Goal: Information Seeking & Learning: Check status

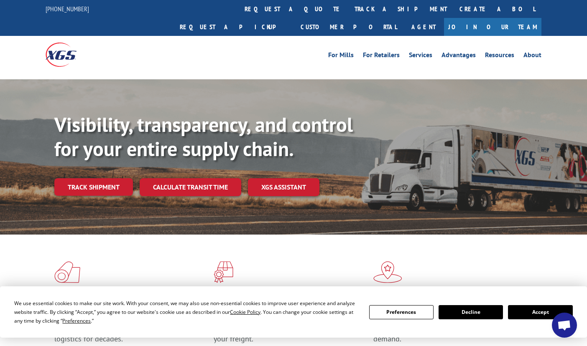
click at [525, 313] on button "Accept" at bounding box center [540, 312] width 64 height 14
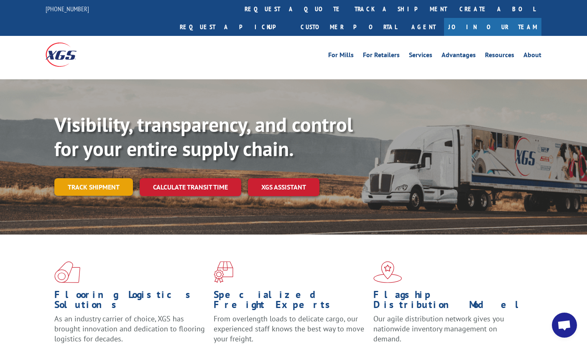
click at [73, 178] on link "Track shipment" at bounding box center [93, 187] width 79 height 18
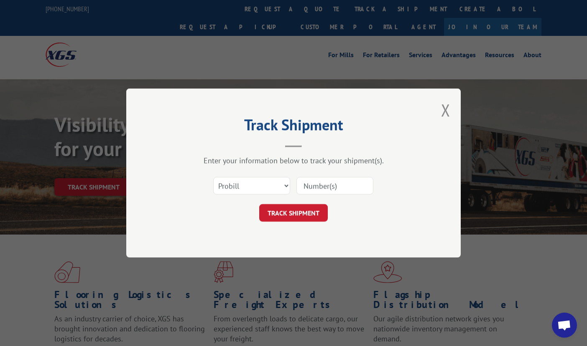
click at [318, 186] on input at bounding box center [334, 186] width 77 height 18
type input "10539898"
click button "TRACK SHIPMENT" at bounding box center [293, 213] width 69 height 18
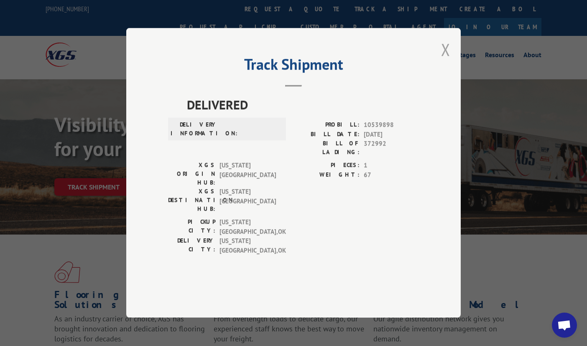
click at [443, 61] on button "Close modal" at bounding box center [445, 49] width 9 height 22
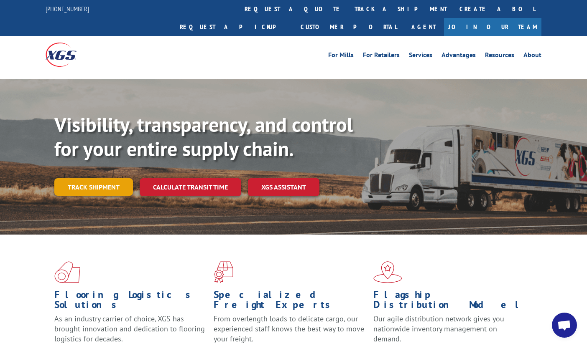
click at [99, 178] on link "Track shipment" at bounding box center [93, 187] width 79 height 18
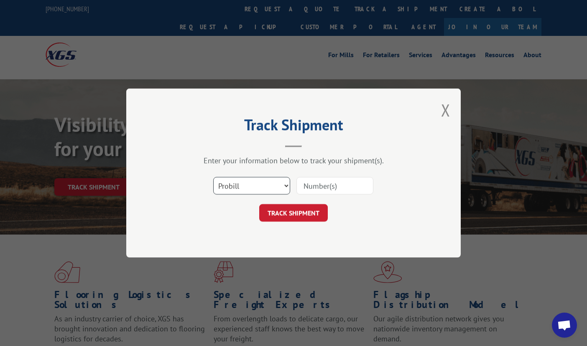
click at [257, 185] on select "Select category... Probill BOL PO" at bounding box center [251, 186] width 77 height 18
select select "bol"
click at [213, 177] on select "Select category... Probill BOL PO" at bounding box center [251, 186] width 77 height 18
click at [317, 188] on input at bounding box center [334, 186] width 77 height 18
type input "372992"
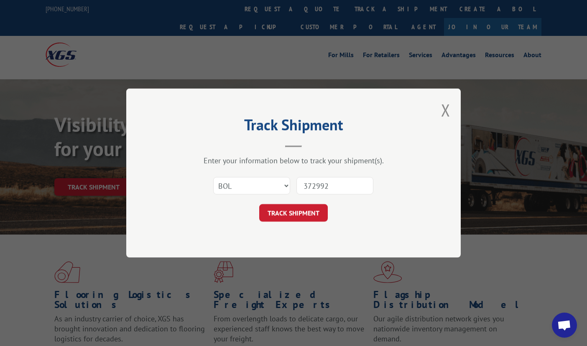
click button "TRACK SHIPMENT" at bounding box center [293, 213] width 69 height 18
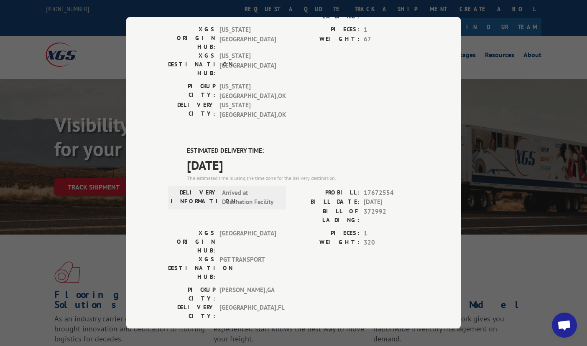
scroll to position [125, 0]
